Goal: Task Accomplishment & Management: Manage account settings

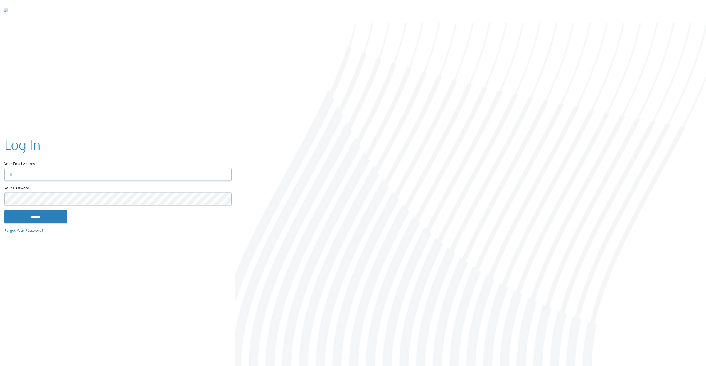
click at [123, 175] on input "Your Email Address" at bounding box center [117, 174] width 227 height 13
type input "**********"
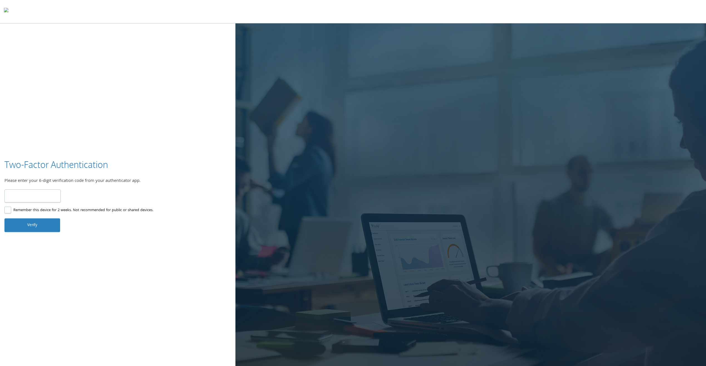
type input "******"
